Goal: Task Accomplishment & Management: Use online tool/utility

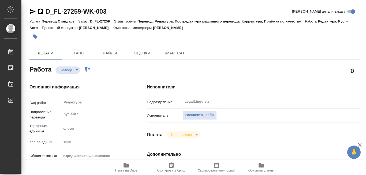
type textarea "x"
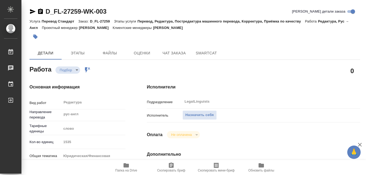
type textarea "x"
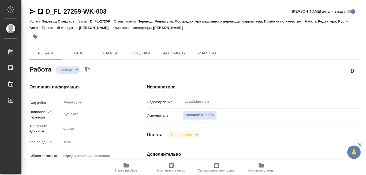
type textarea "x"
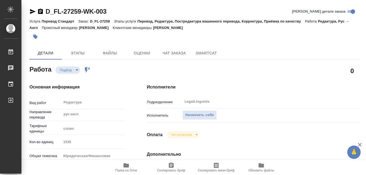
type textarea "x"
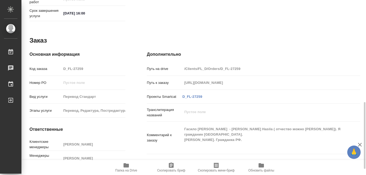
scroll to position [283, 0]
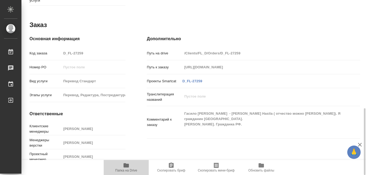
click at [126, 164] on icon "button" at bounding box center [126, 165] width 5 height 4
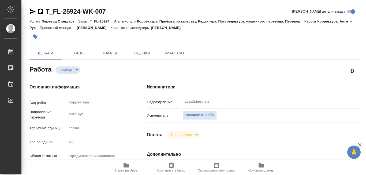
type textarea "x"
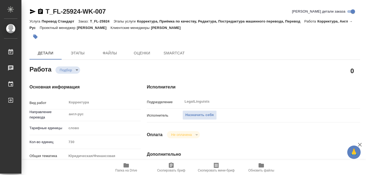
type textarea "x"
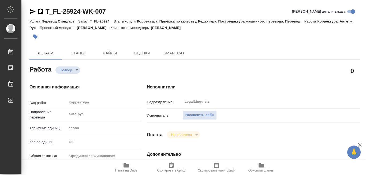
type textarea "x"
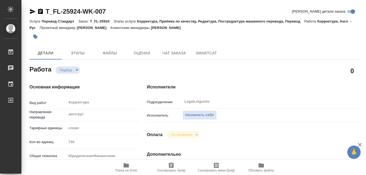
type textarea "x"
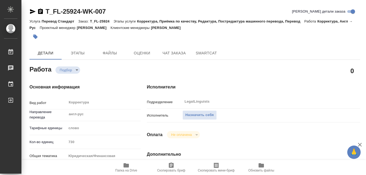
type textarea "x"
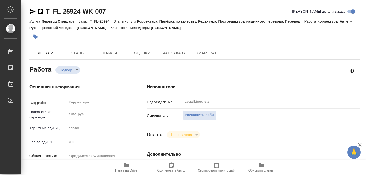
scroll to position [54, 0]
type textarea "x"
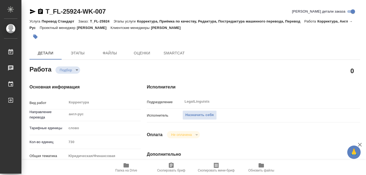
type textarea "x"
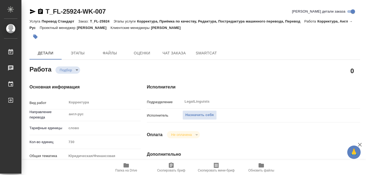
type textarea "x"
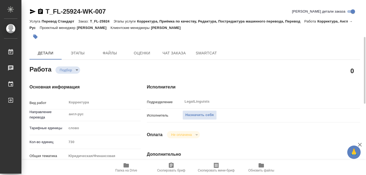
type textarea "x"
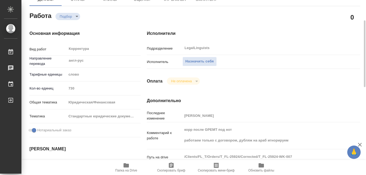
type textarea "x"
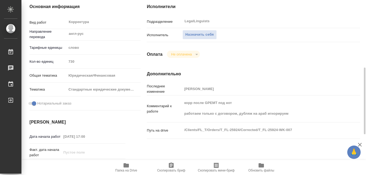
scroll to position [107, 0]
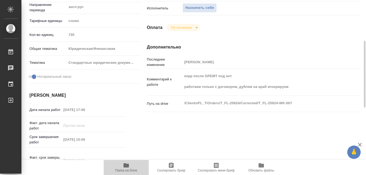
click at [127, 165] on icon "button" at bounding box center [126, 165] width 5 height 4
